Goal: Transaction & Acquisition: Purchase product/service

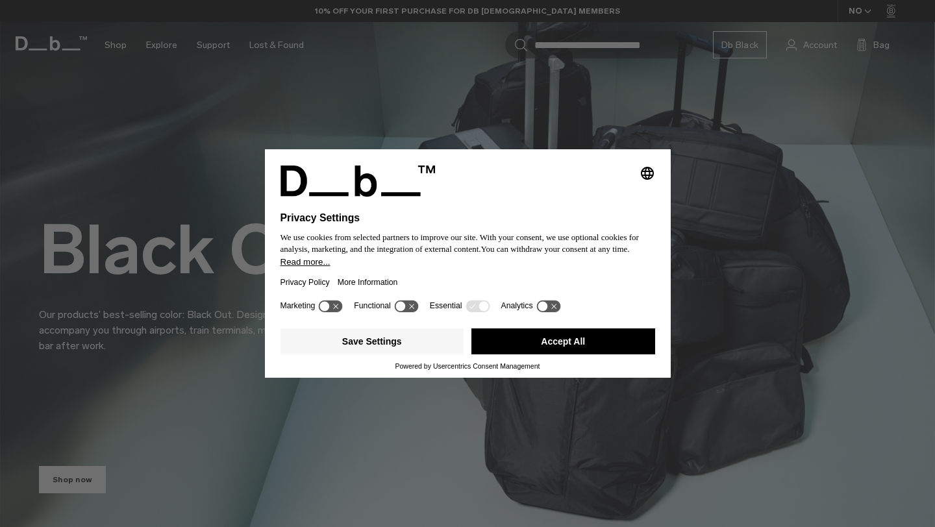
click at [561, 340] on button "Accept All" at bounding box center [563, 341] width 184 height 26
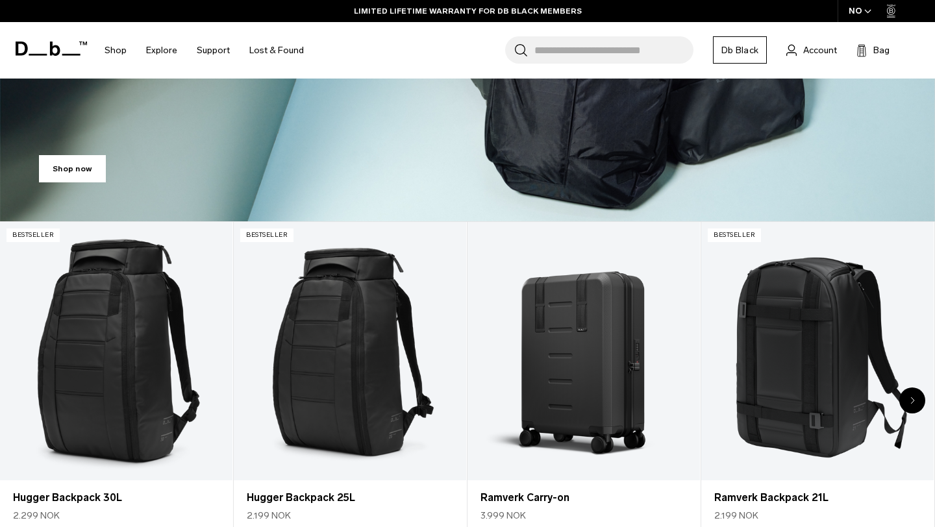
scroll to position [384, 0]
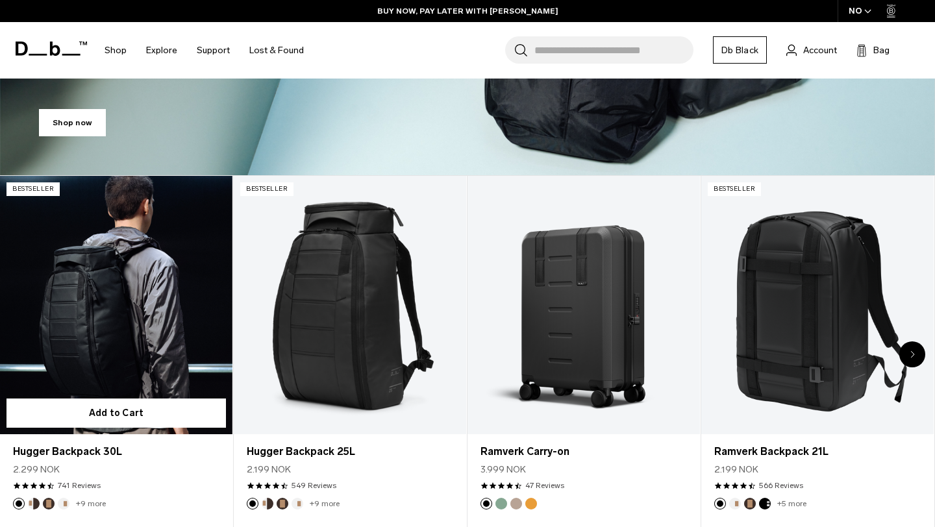
click at [171, 353] on link "Hugger Backpack 30L" at bounding box center [116, 305] width 232 height 258
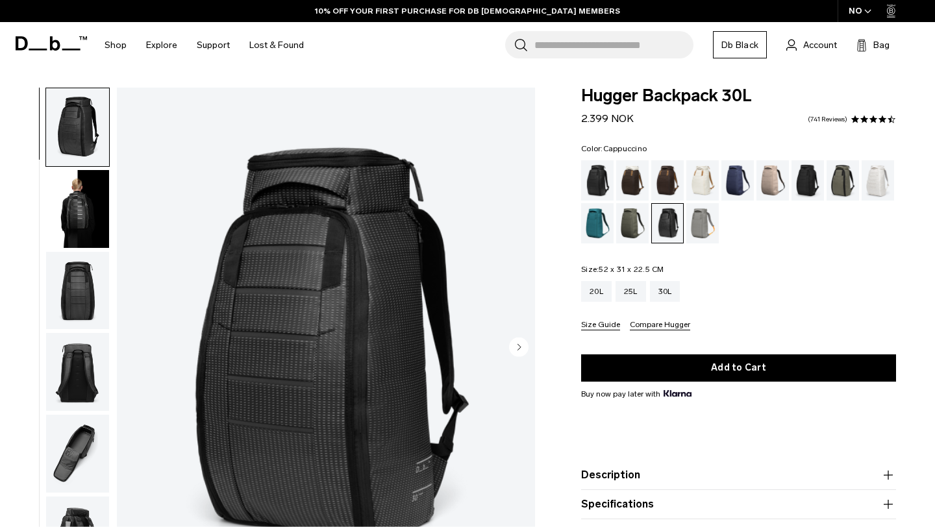
click at [628, 182] on div "Cappuccino" at bounding box center [632, 180] width 33 height 40
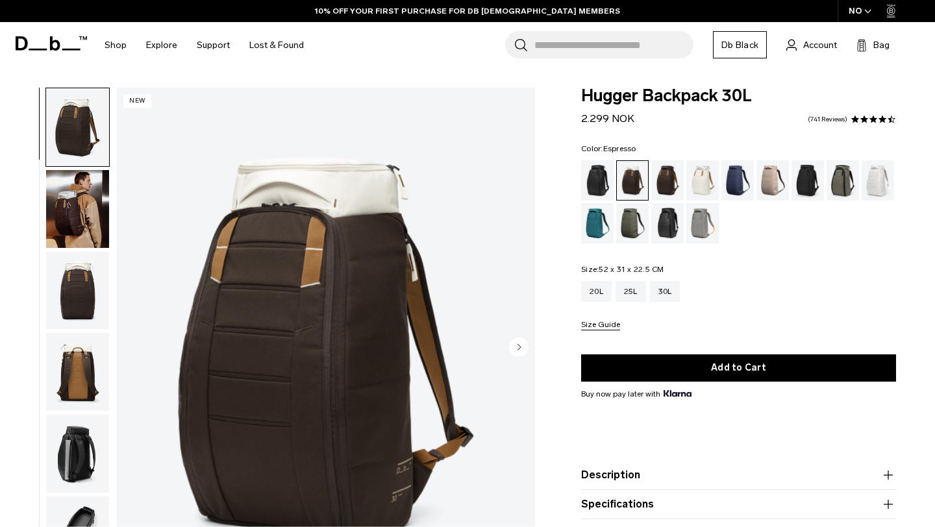
click at [667, 184] on div "Espresso" at bounding box center [667, 180] width 33 height 40
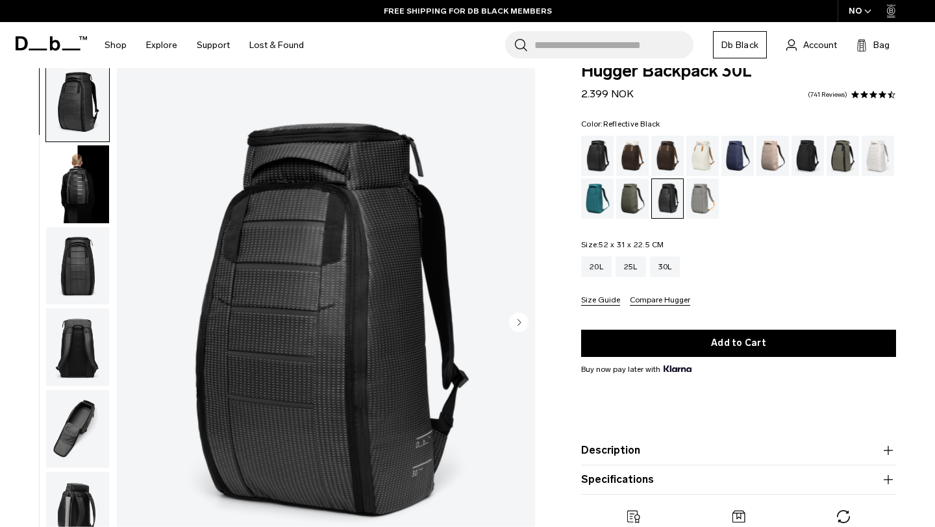
scroll to position [21, 0]
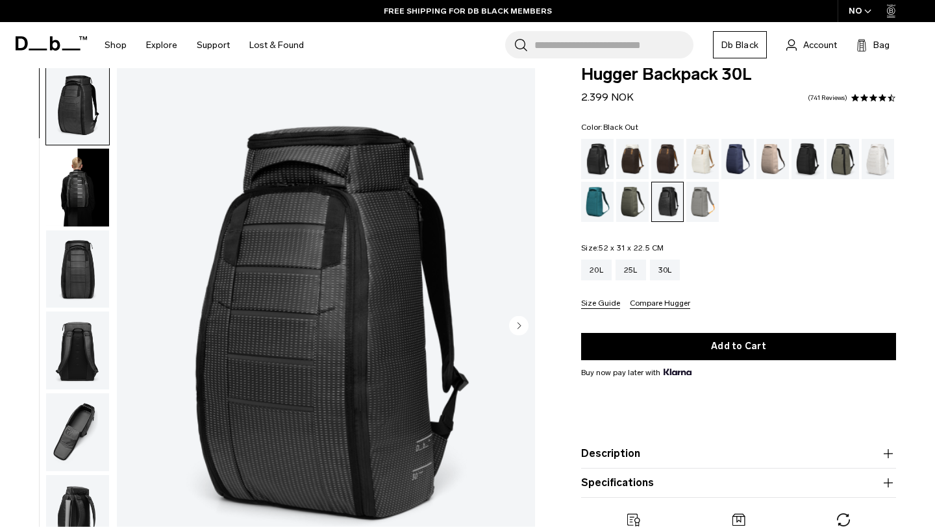
click at [599, 167] on div "Black Out" at bounding box center [597, 159] width 33 height 40
